Goal: Use online tool/utility: Utilize a website feature to perform a specific function

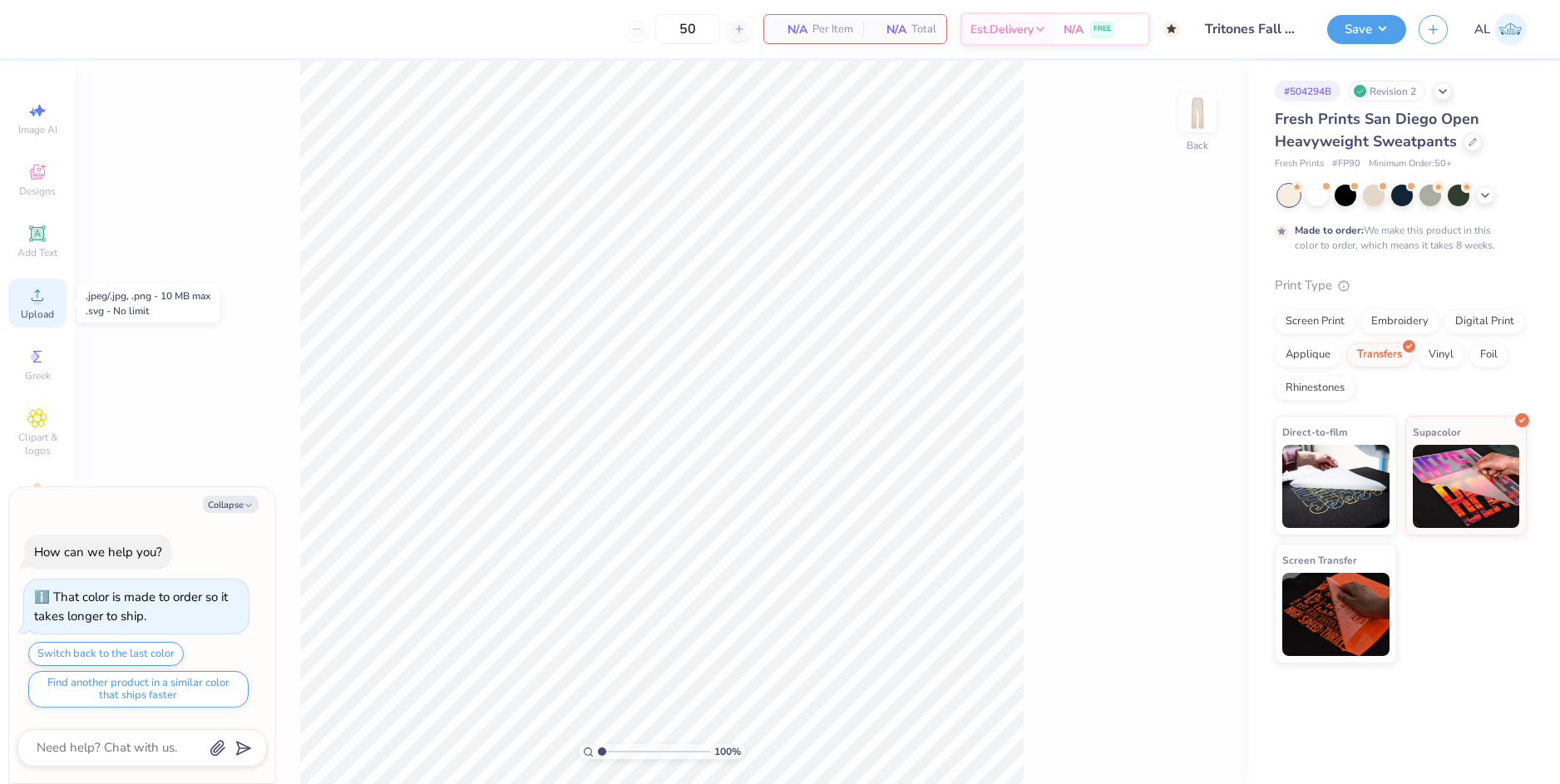
click at [38, 295] on icon at bounding box center [37, 295] width 20 height 20
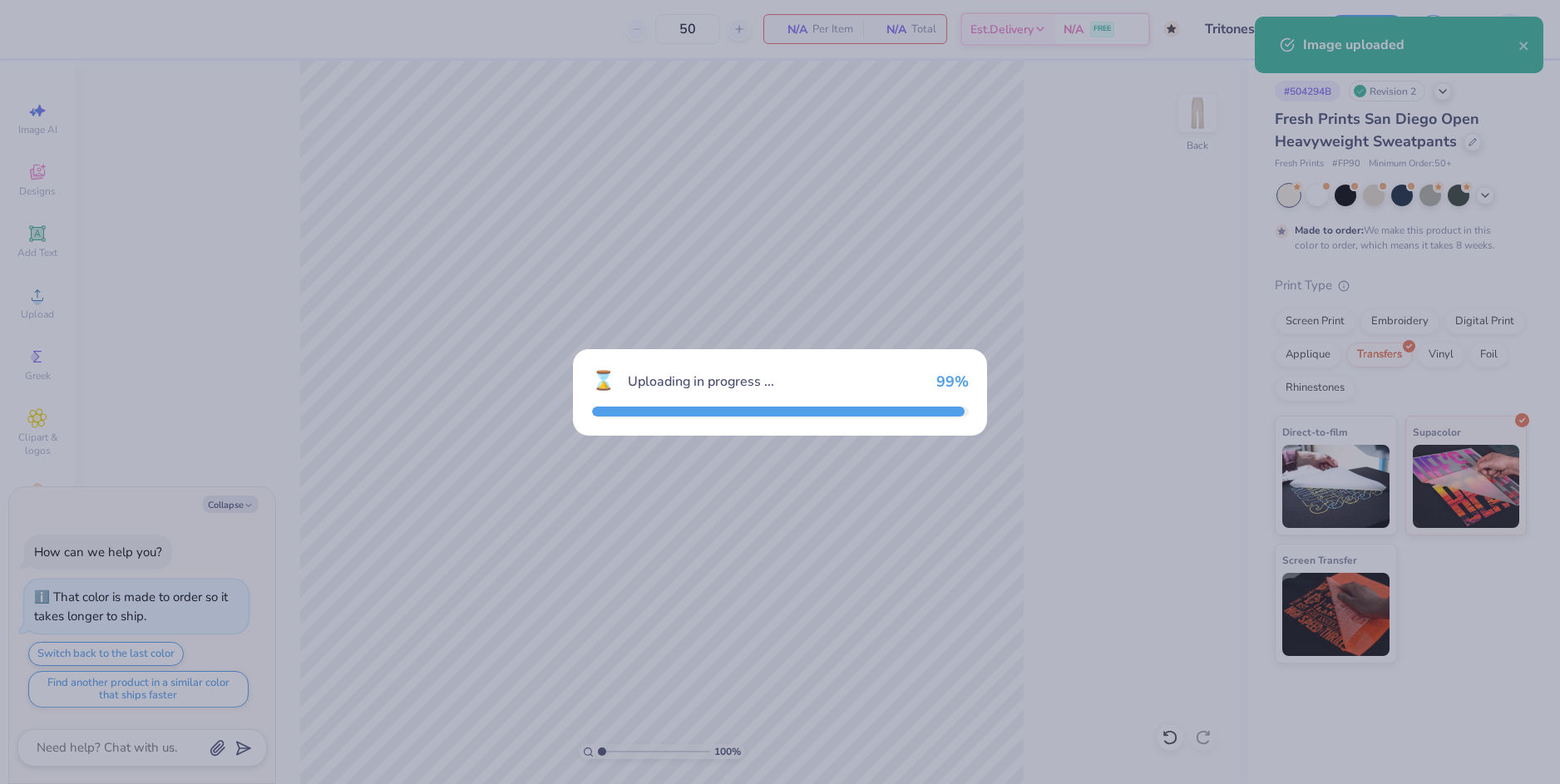
type textarea "x"
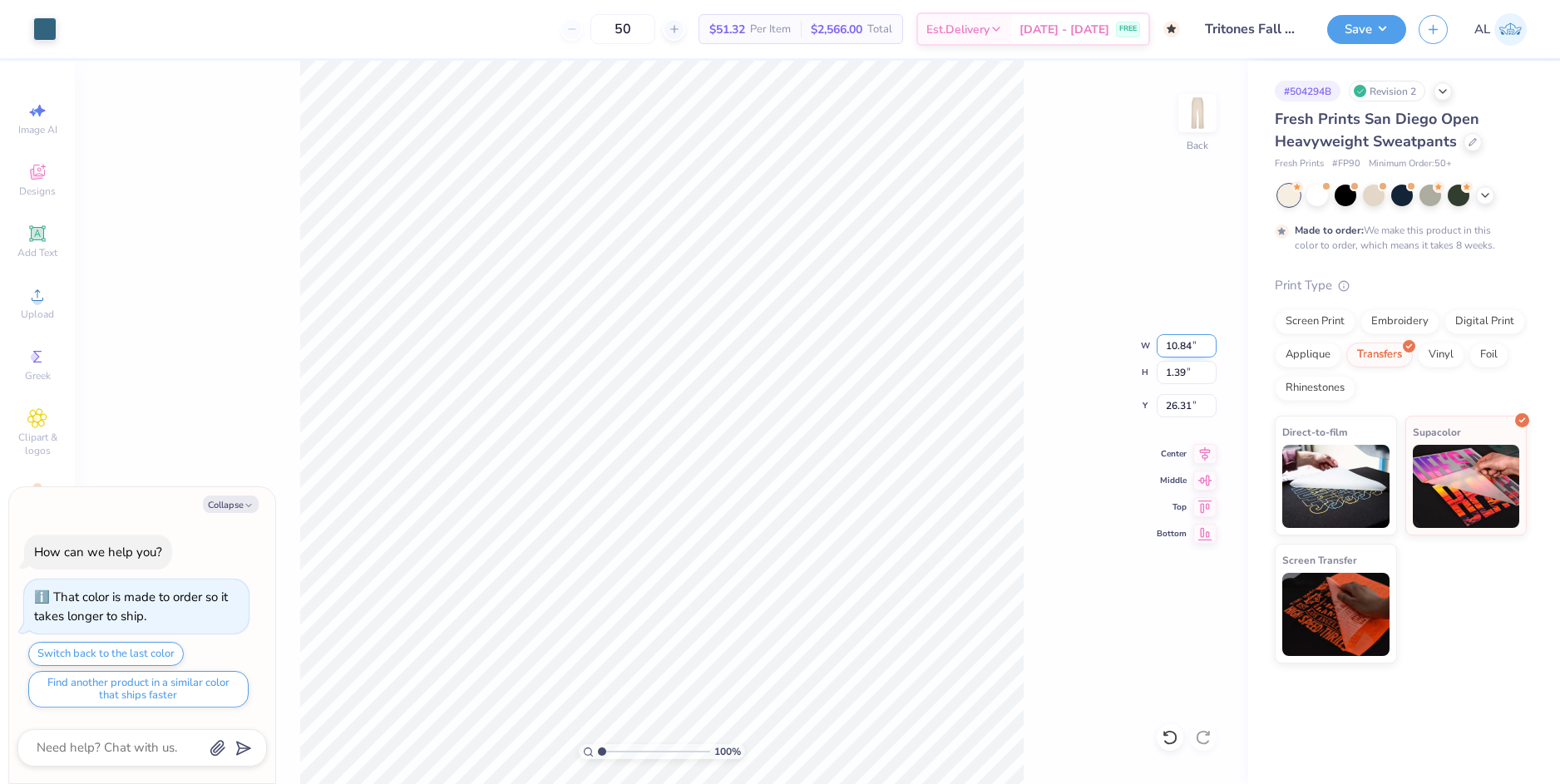
click at [1182, 346] on input "10.84" at bounding box center [1186, 345] width 60 height 23
type input "13"
type textarea "x"
type input "10.97"
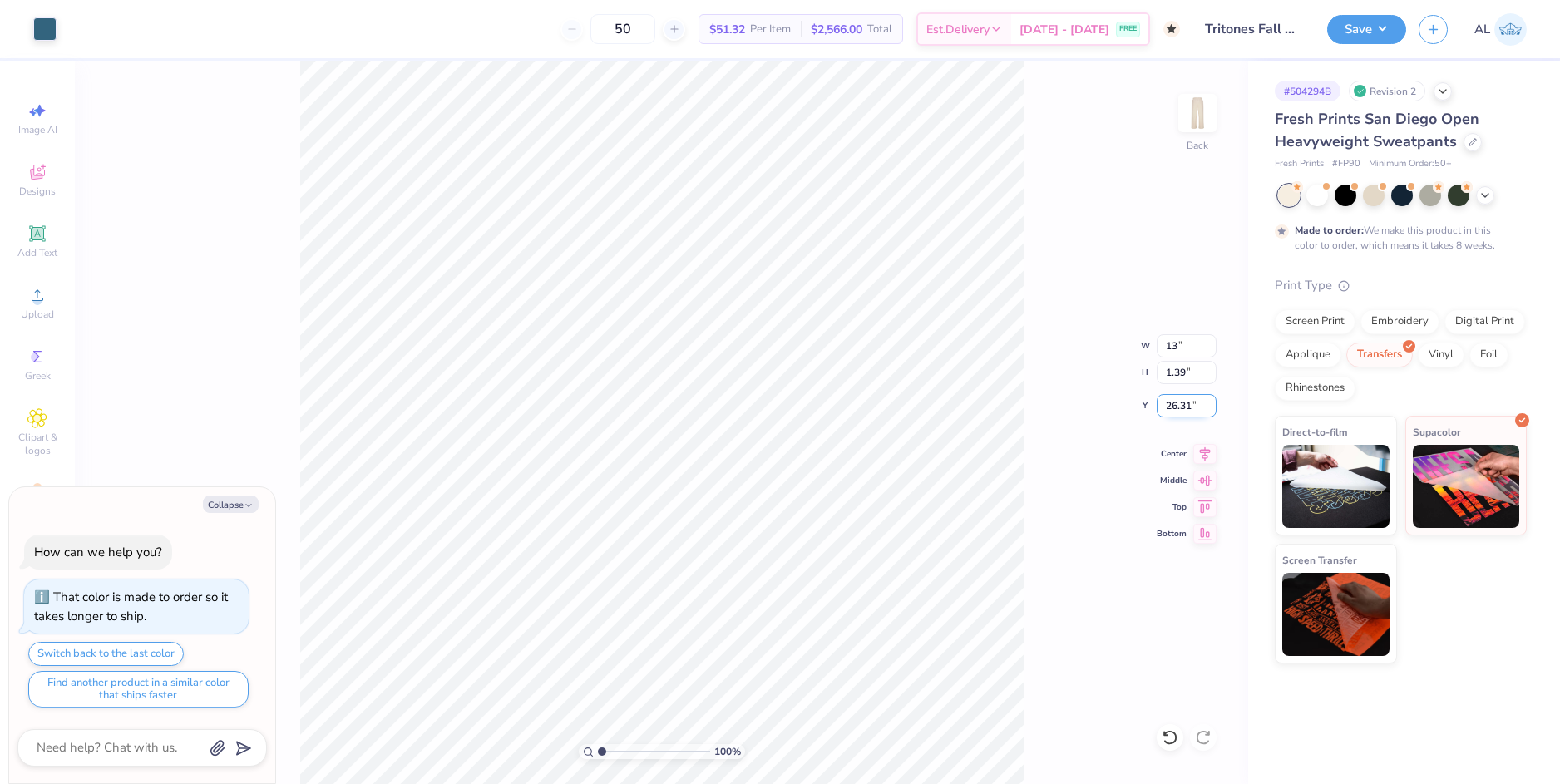
type input "1.40"
type input "26.30"
click at [1182, 399] on input "26.30" at bounding box center [1186, 406] width 60 height 23
click at [1179, 403] on input "26.30" at bounding box center [1186, 406] width 60 height 23
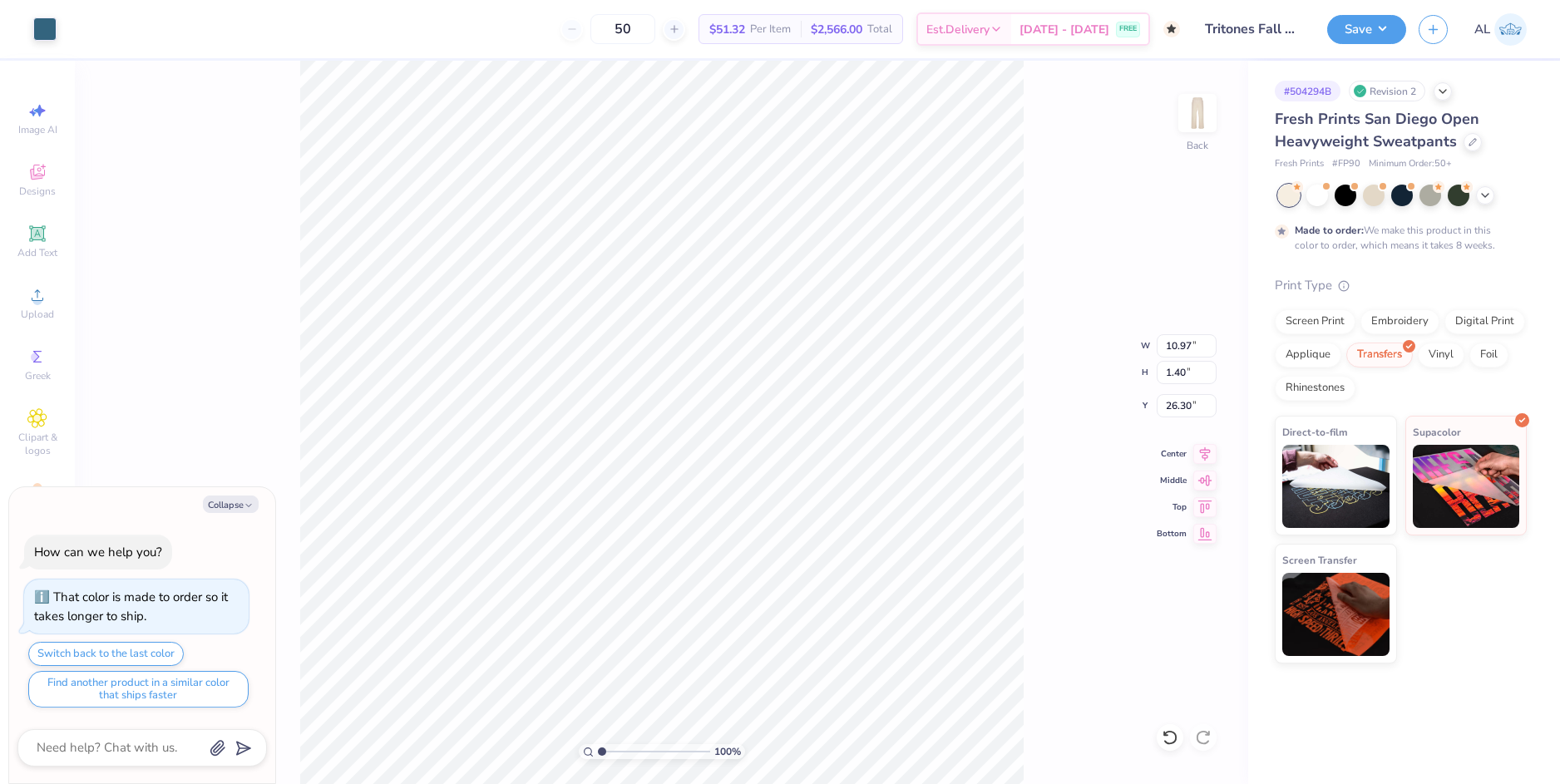
type textarea "x"
click at [1184, 345] on input "10.97" at bounding box center [1186, 345] width 60 height 23
type input "13"
type textarea "x"
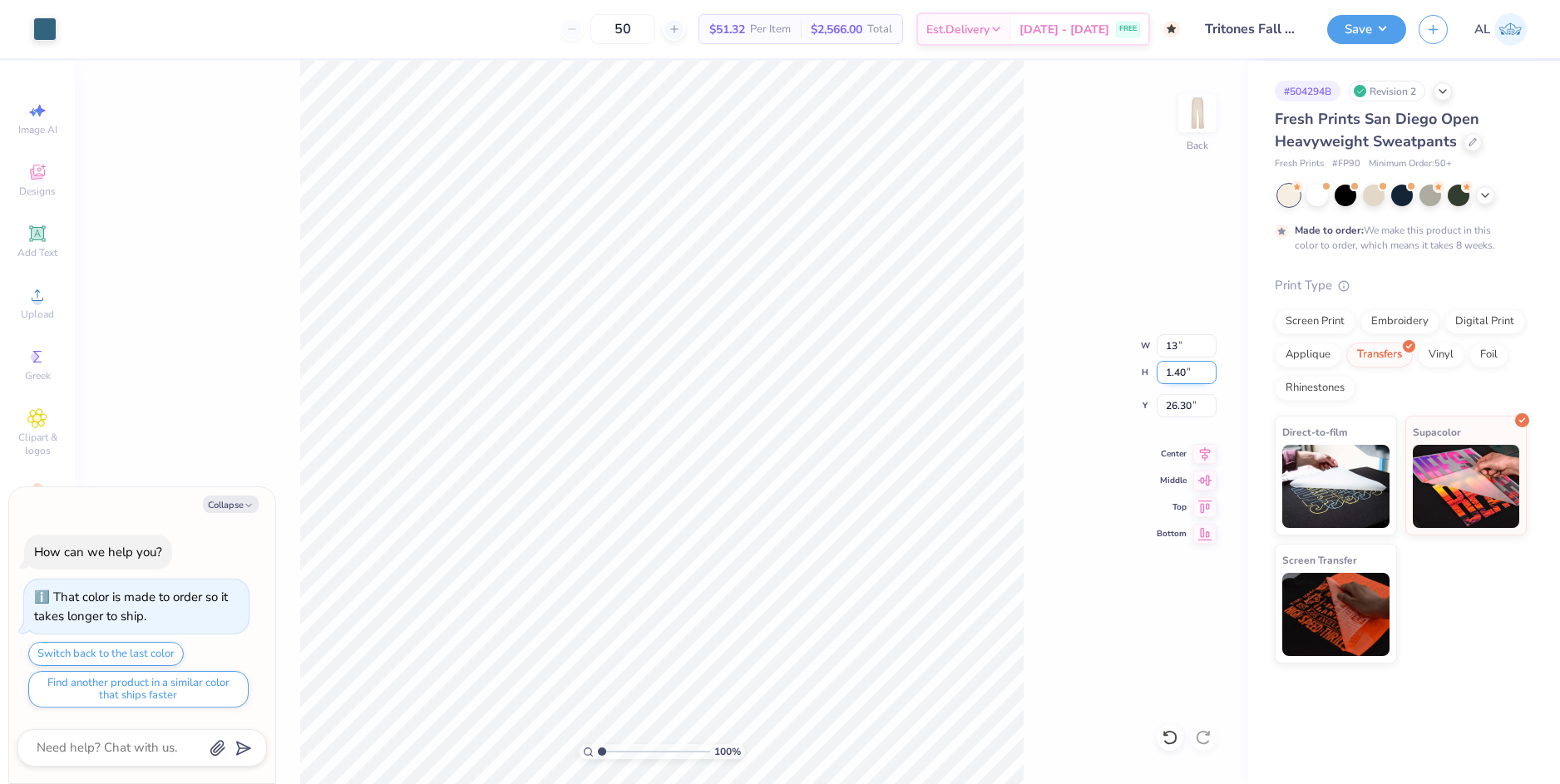
click at [1184, 382] on input "1.40" at bounding box center [1186, 372] width 60 height 23
click at [1179, 404] on input "26.30" at bounding box center [1186, 406] width 60 height 23
